Goal: Communication & Community: Participate in discussion

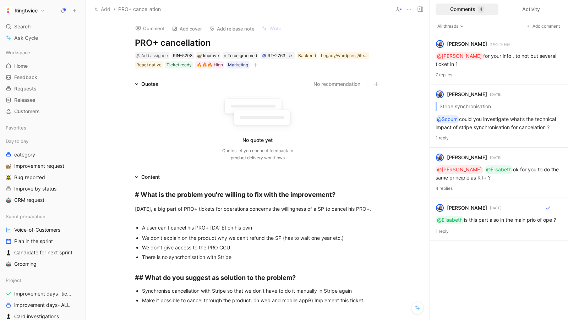
click at [61, 12] on icon at bounding box center [63, 11] width 6 height 6
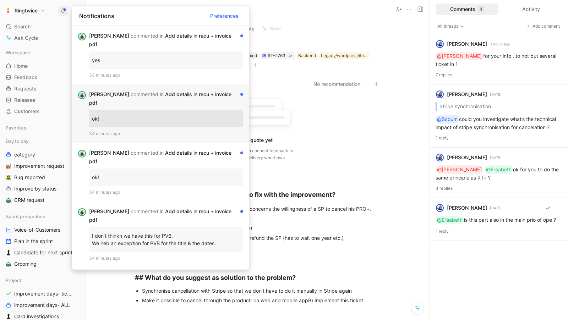
scroll to position [12, 0]
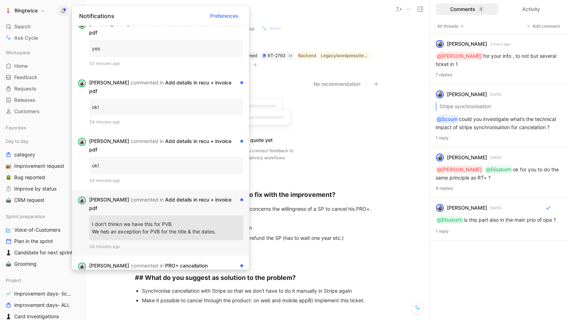
click at [135, 197] on span "commented in" at bounding box center [147, 200] width 33 height 6
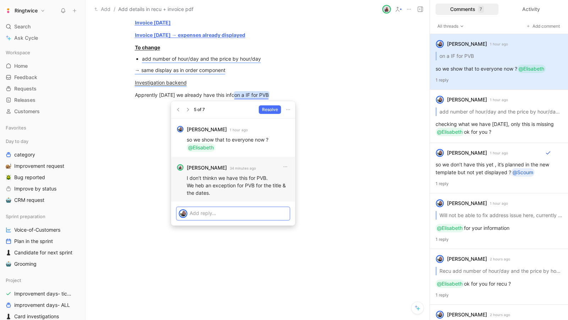
scroll to position [782, 0]
